Goal: Transaction & Acquisition: Download file/media

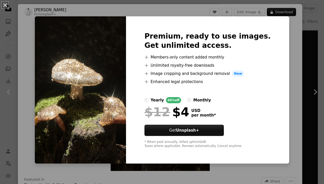
scroll to position [1237, 0]
click at [286, 50] on div "An X shape Premium, ready to use images. Get unlimited access. A plus sign Memb…" at bounding box center [162, 92] width 324 height 184
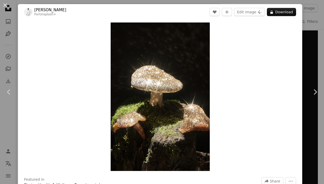
click at [13, 48] on div "An X shape Chevron left Chevron right [PERSON_NAME] For Unsplash+ A heart A plu…" at bounding box center [162, 92] width 324 height 184
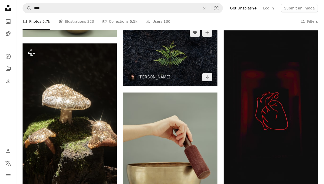
click at [192, 69] on img at bounding box center [170, 55] width 94 height 63
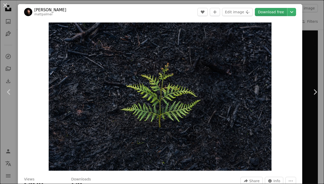
click at [273, 10] on link "Download free" at bounding box center [271, 12] width 32 height 8
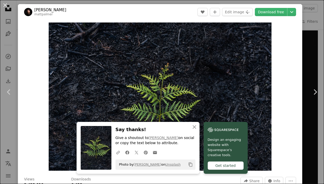
click at [190, 163] on icon "Copy to clipboard" at bounding box center [190, 165] width 4 height 4
